Goal: Task Accomplishment & Management: Use online tool/utility

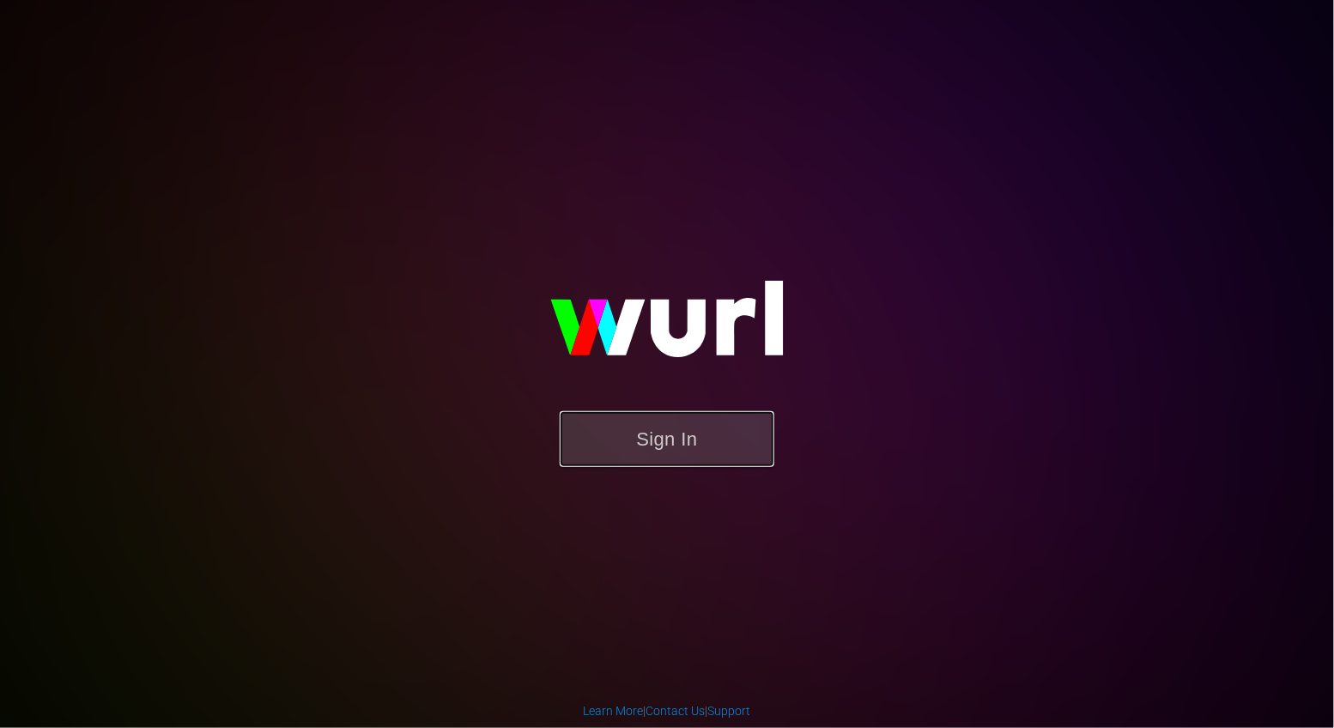
click at [634, 446] on button "Sign In" at bounding box center [667, 439] width 215 height 56
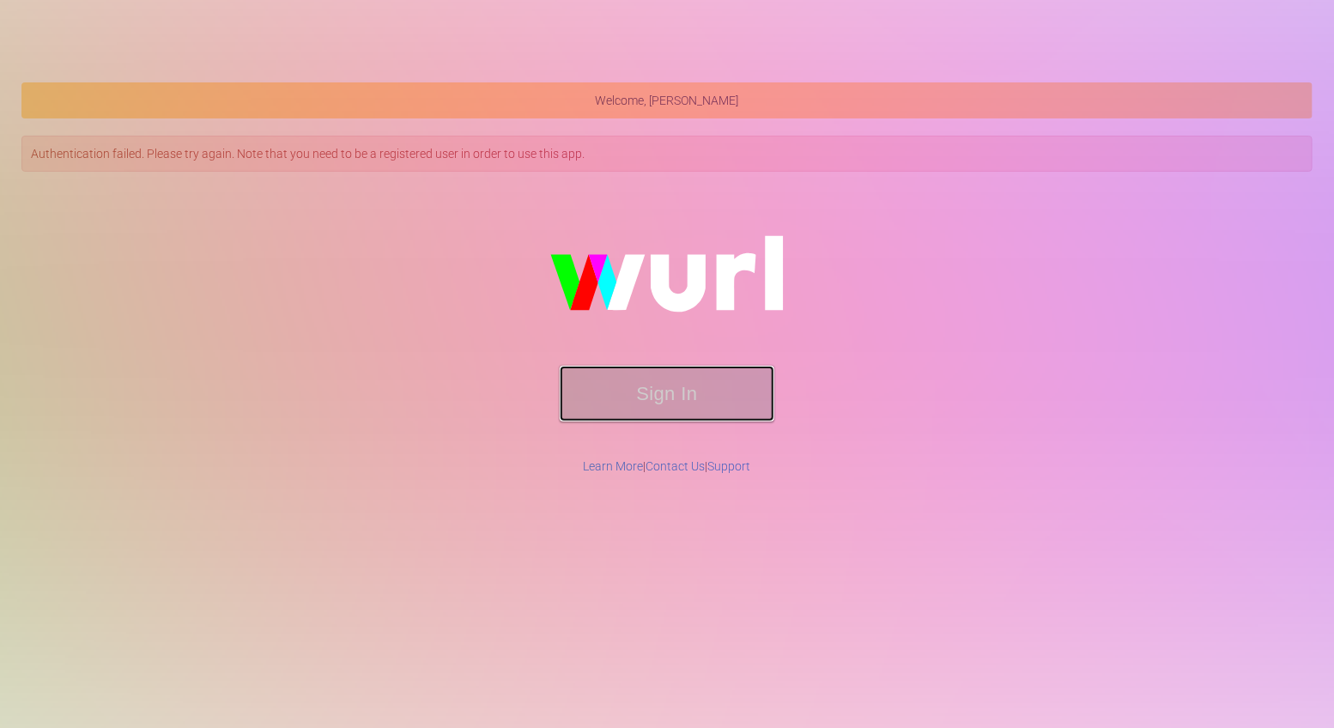
click at [669, 404] on button "Sign In" at bounding box center [667, 394] width 215 height 56
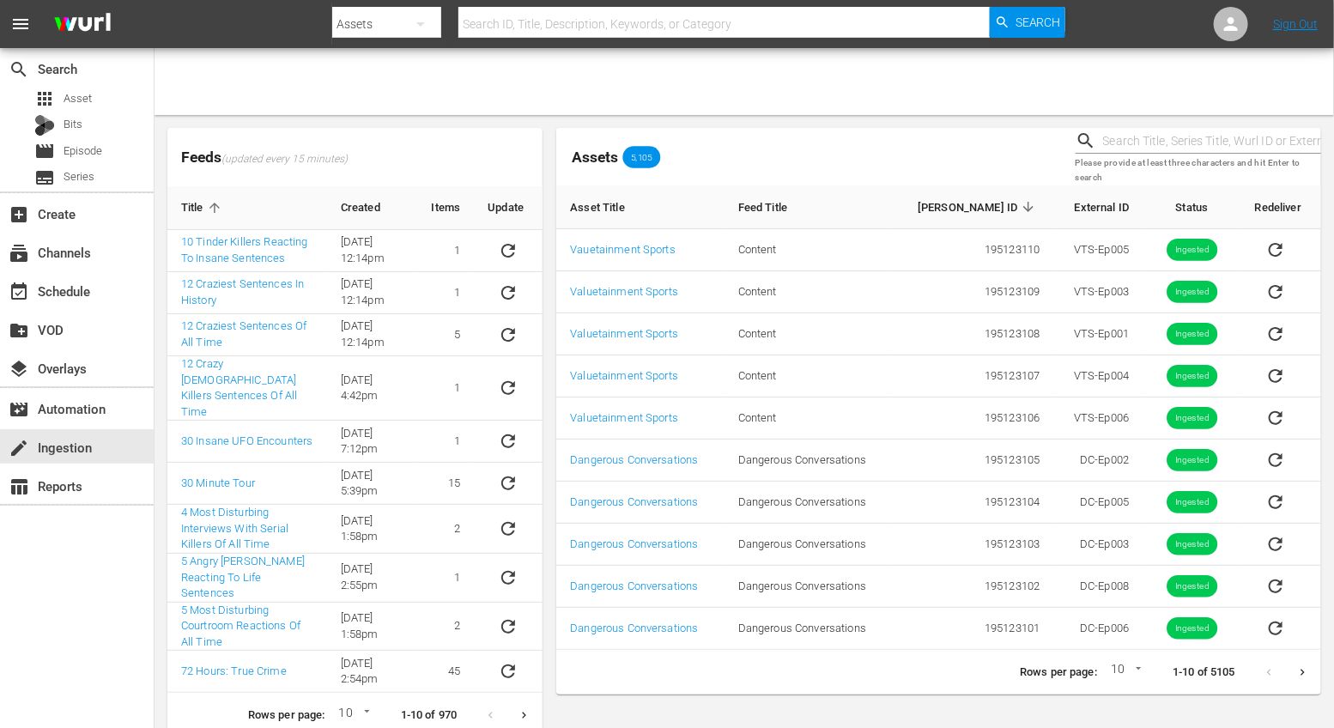
click at [1308, 672] on icon "Next page" at bounding box center [1303, 672] width 13 height 13
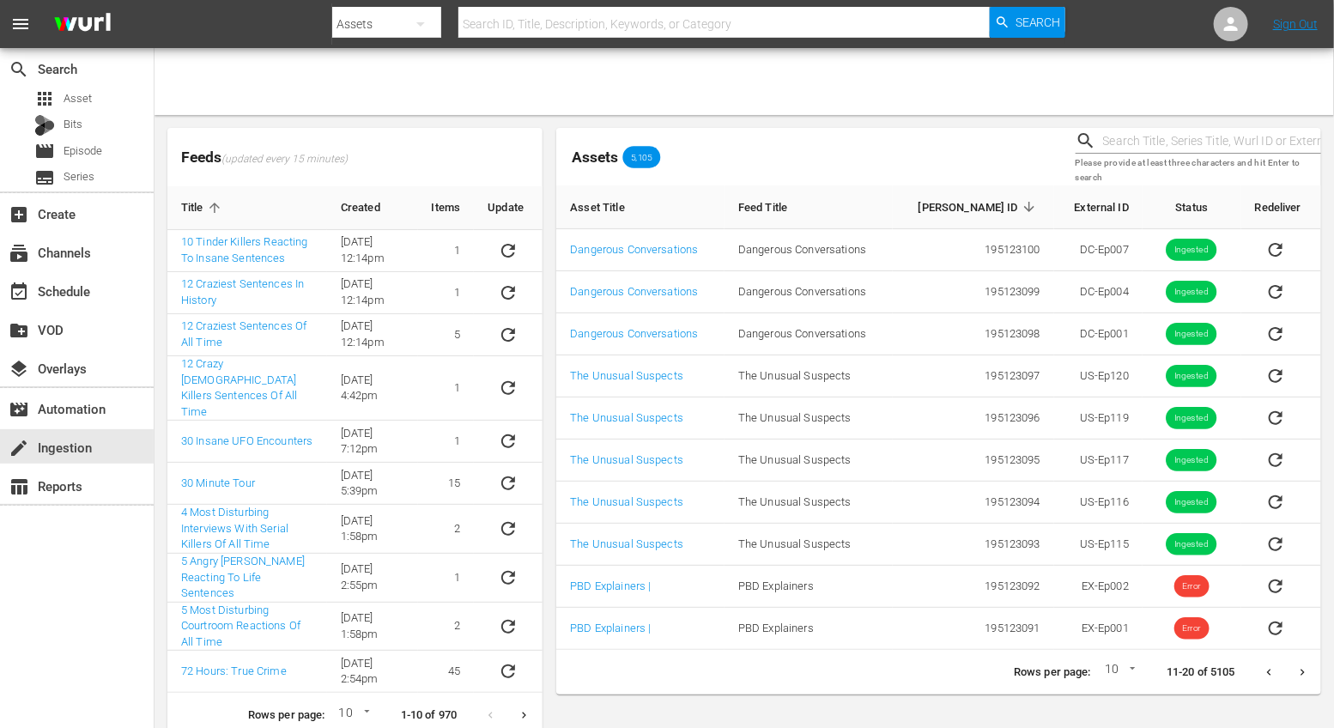
click at [1299, 669] on icon "Next page" at bounding box center [1303, 672] width 13 height 13
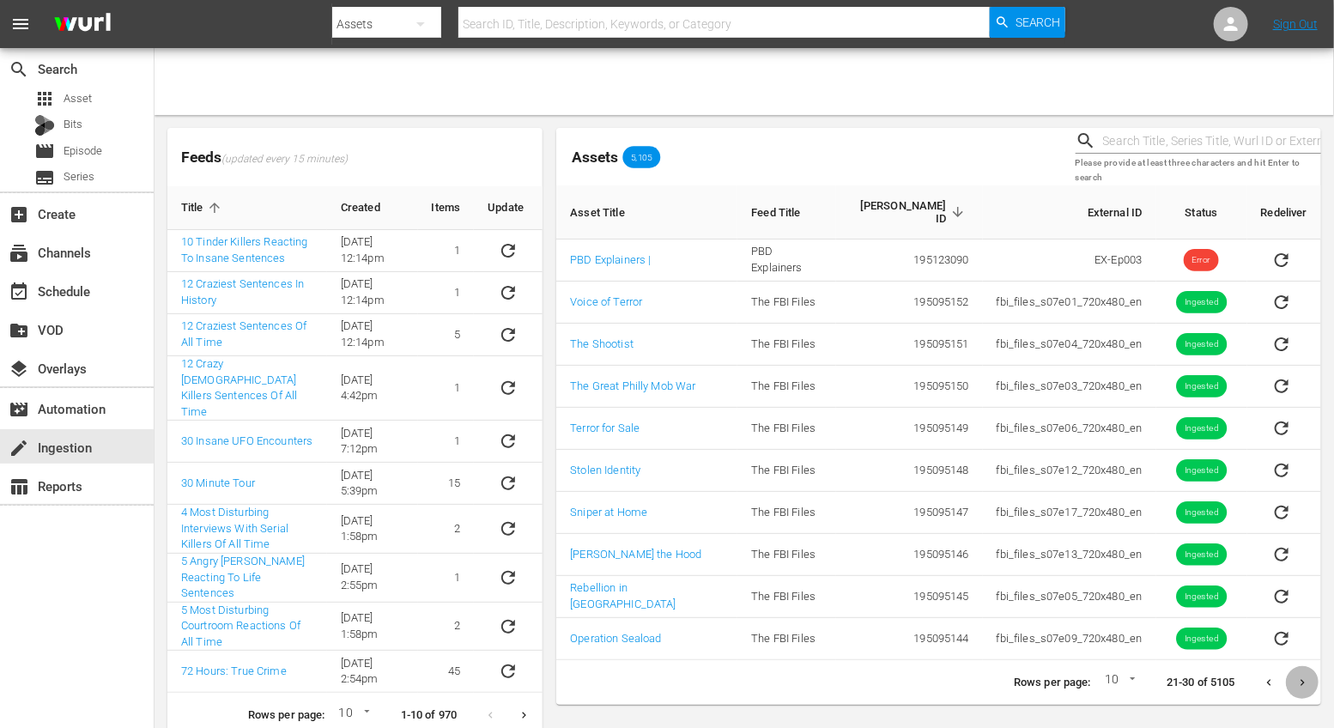
click at [1312, 666] on button "Next page" at bounding box center [1302, 682] width 33 height 33
